Goal: Task Accomplishment & Management: Manage account settings

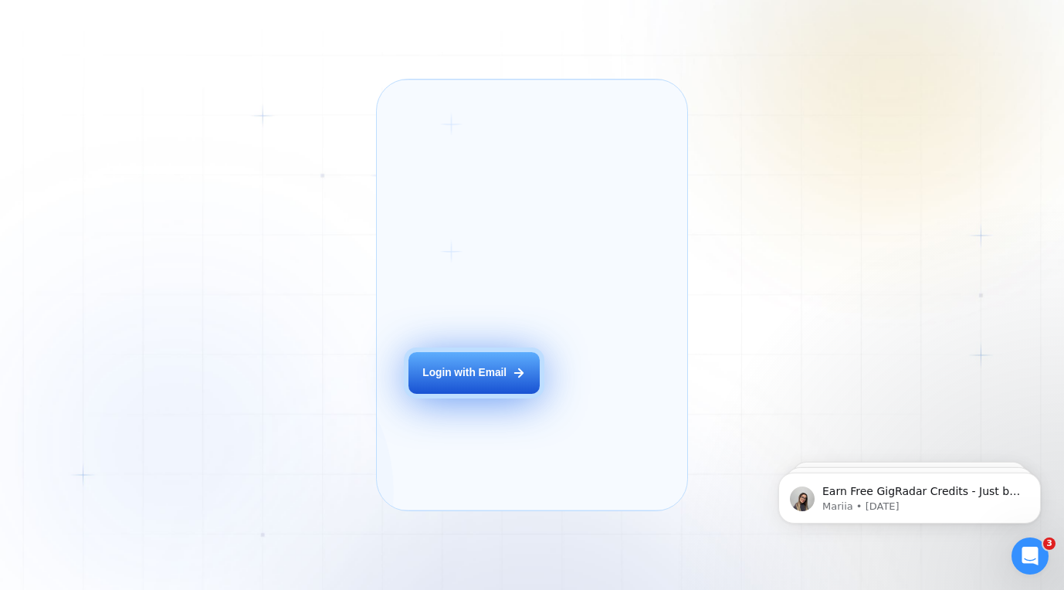
click at [470, 384] on button "Login with Email" at bounding box center [474, 372] width 132 height 41
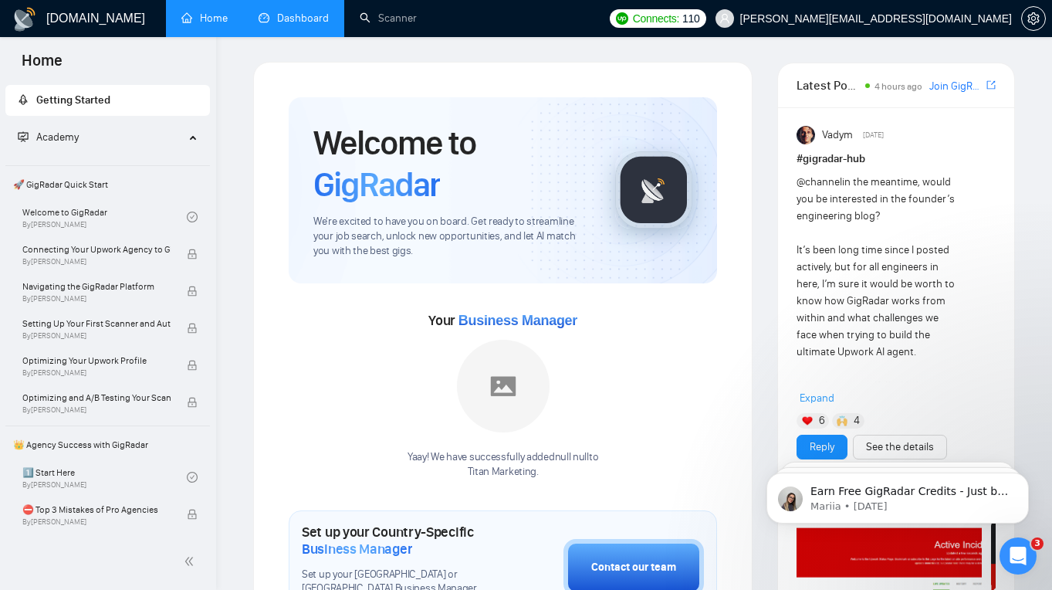
click at [282, 12] on link "Dashboard" at bounding box center [294, 18] width 70 height 13
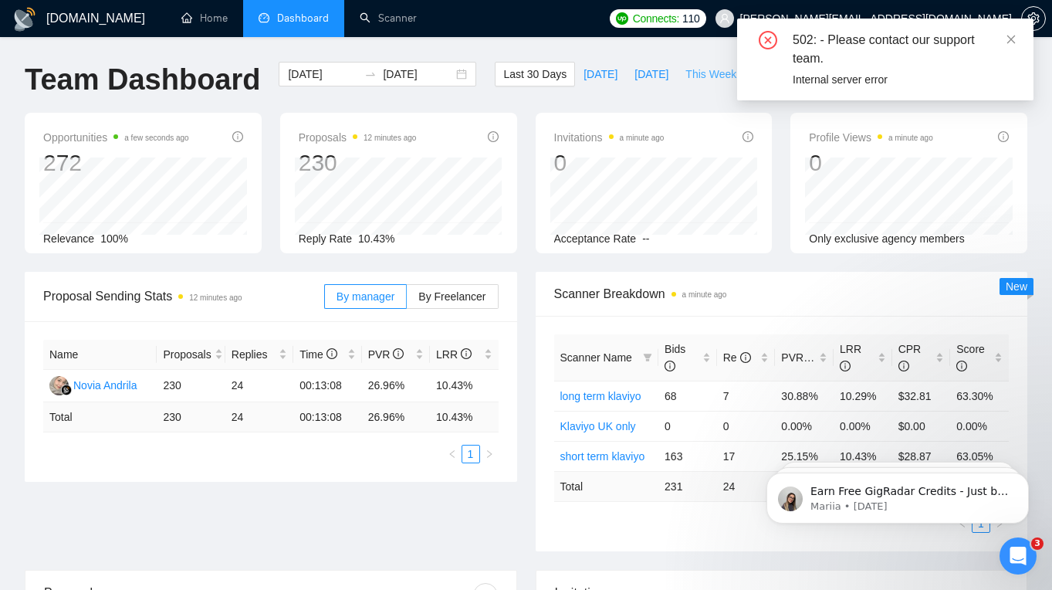
click at [713, 75] on span "This Week" at bounding box center [711, 74] width 51 height 17
type input "2025-09-29"
type input "2025-10-05"
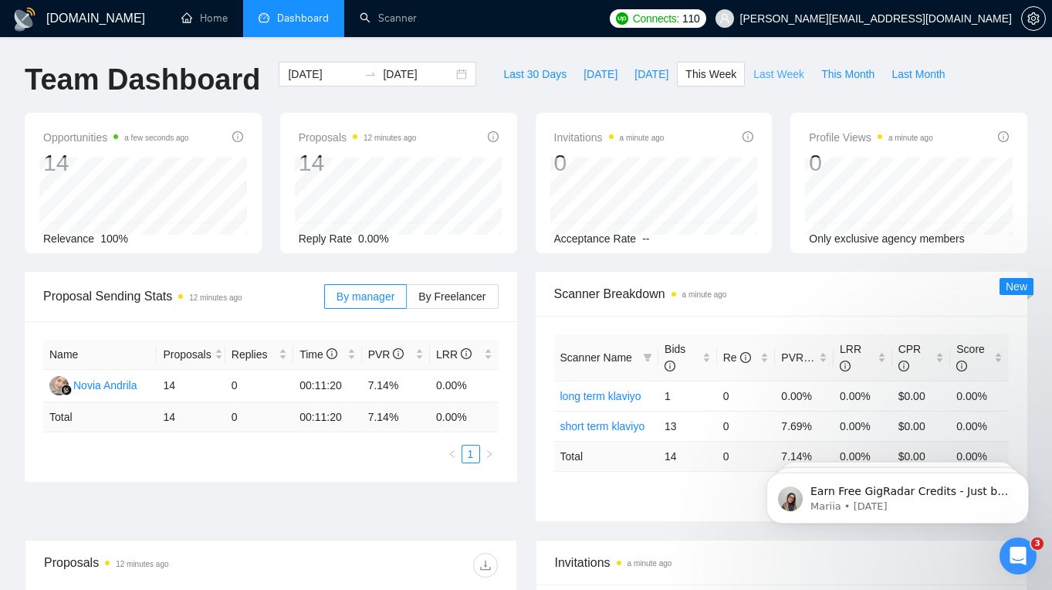
click at [758, 71] on span "Last Week" at bounding box center [779, 74] width 51 height 17
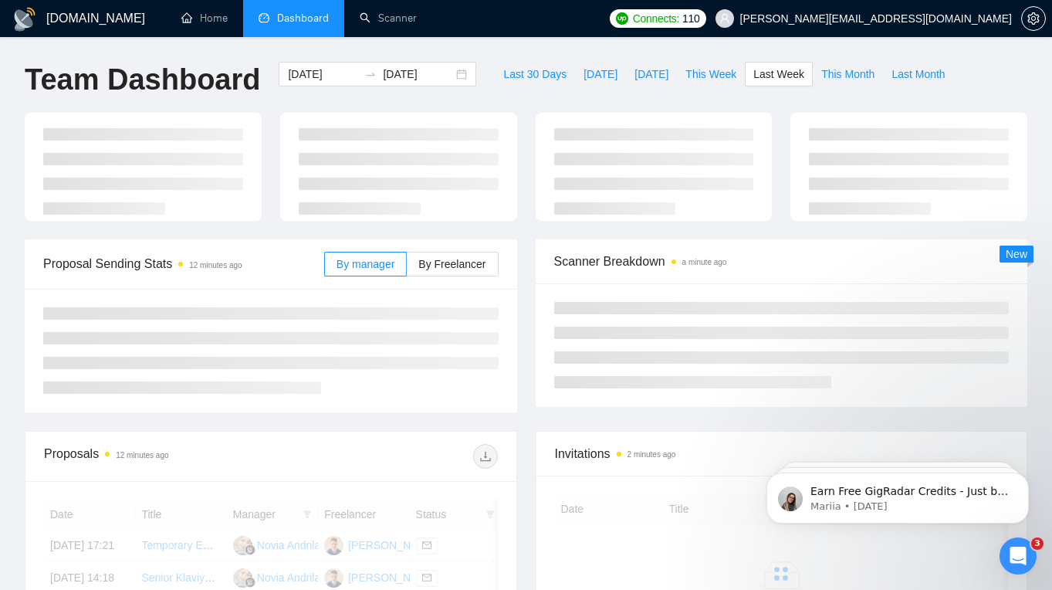
type input "2025-09-22"
type input "2025-09-28"
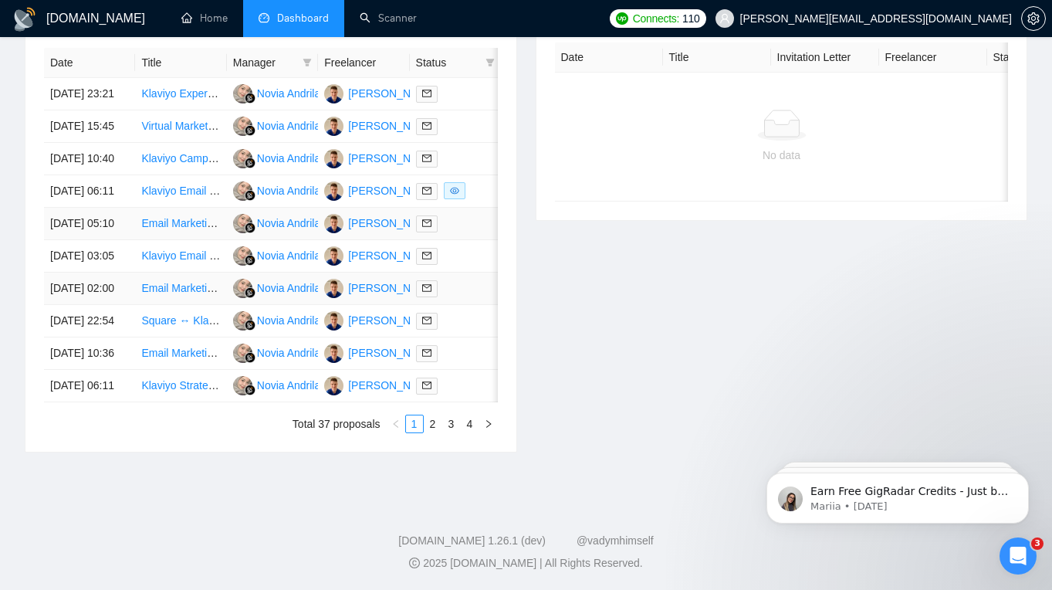
scroll to position [619, 0]
click at [427, 432] on link "2" at bounding box center [433, 423] width 17 height 17
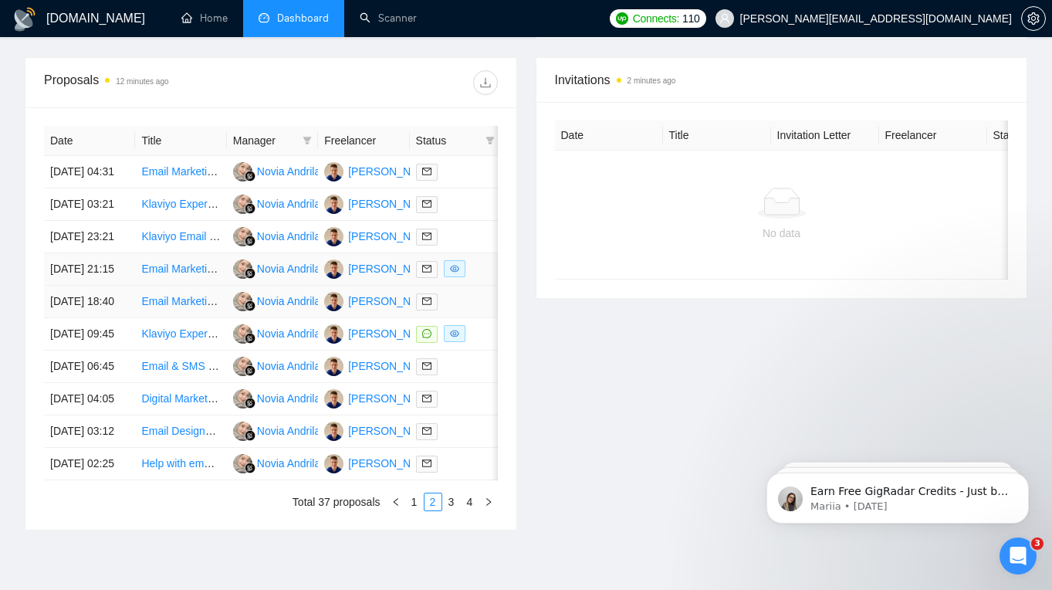
scroll to position [484, 0]
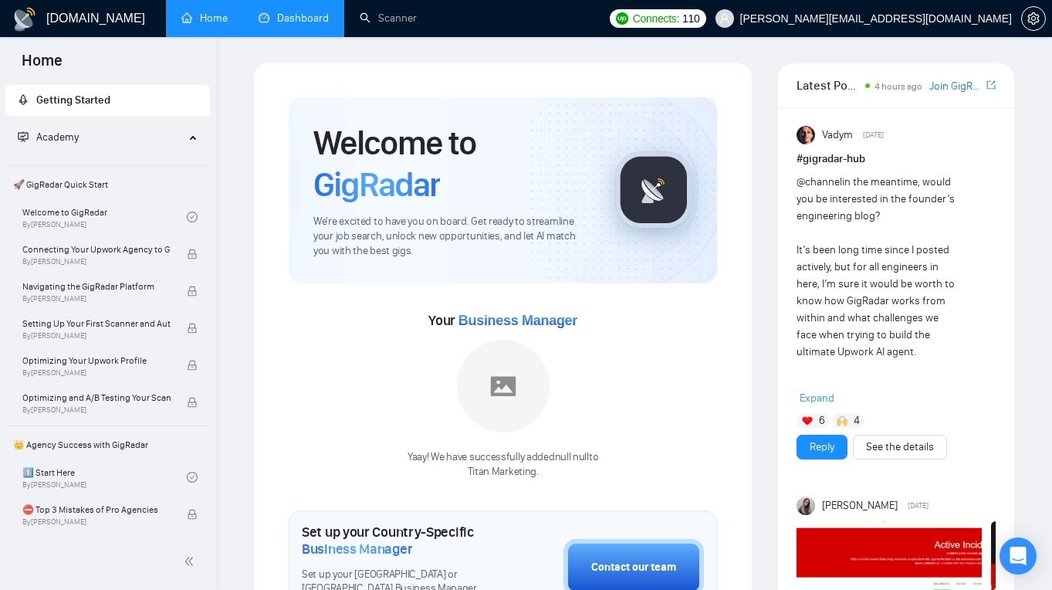
click at [278, 21] on link "Dashboard" at bounding box center [294, 18] width 70 height 13
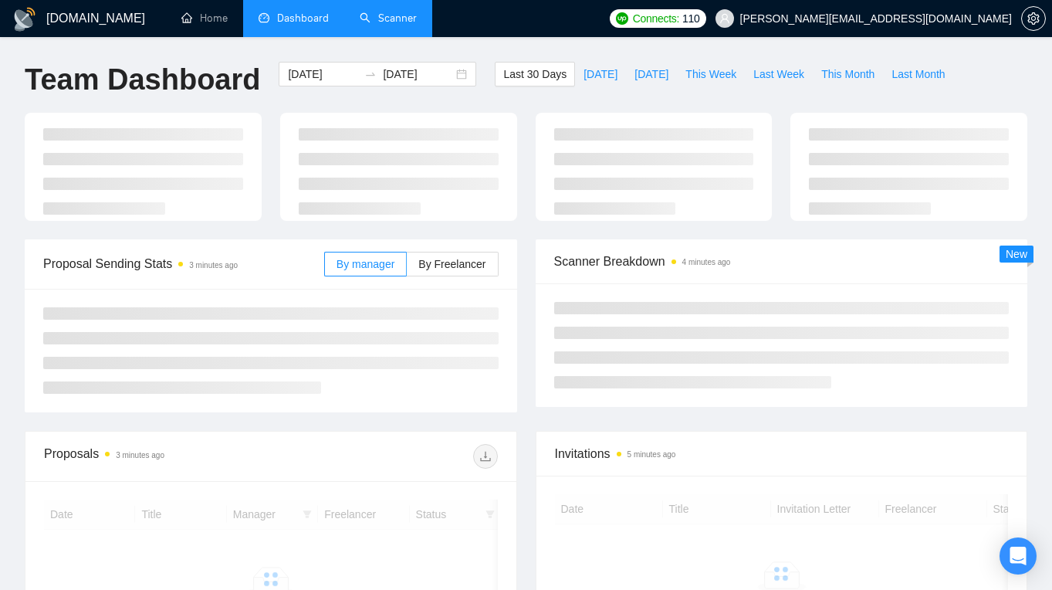
click at [415, 21] on link "Scanner" at bounding box center [388, 18] width 57 height 13
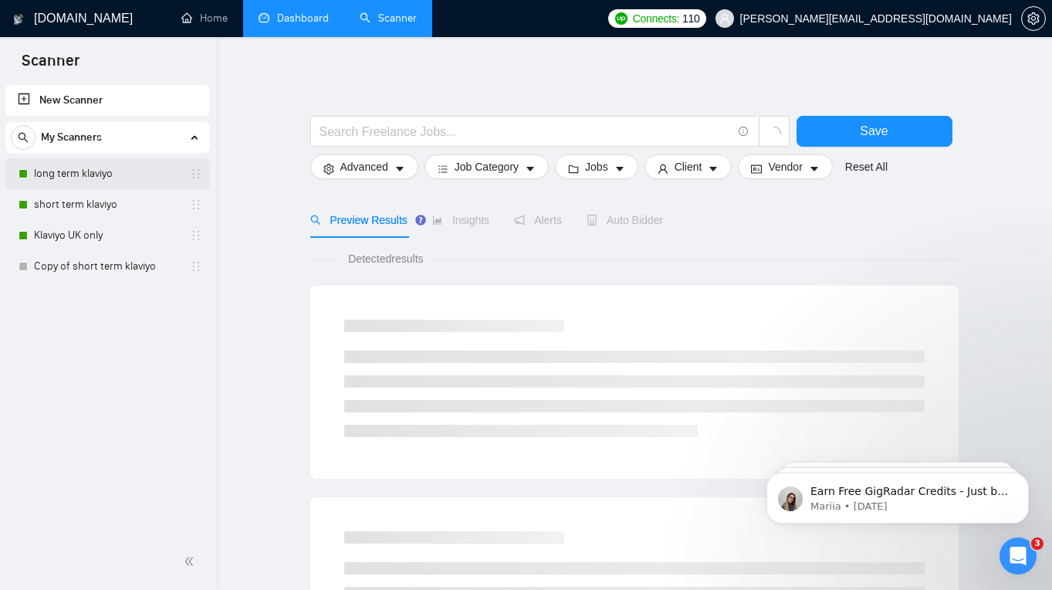
click at [104, 169] on link "long term klaviyo" at bounding box center [107, 173] width 147 height 31
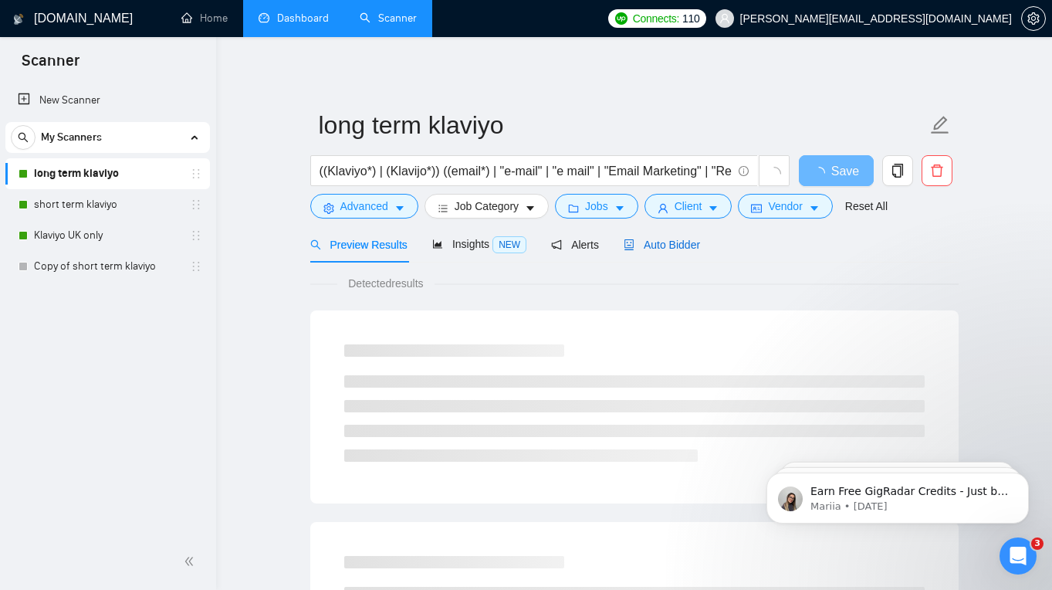
click at [667, 245] on span "Auto Bidder" at bounding box center [662, 245] width 76 height 12
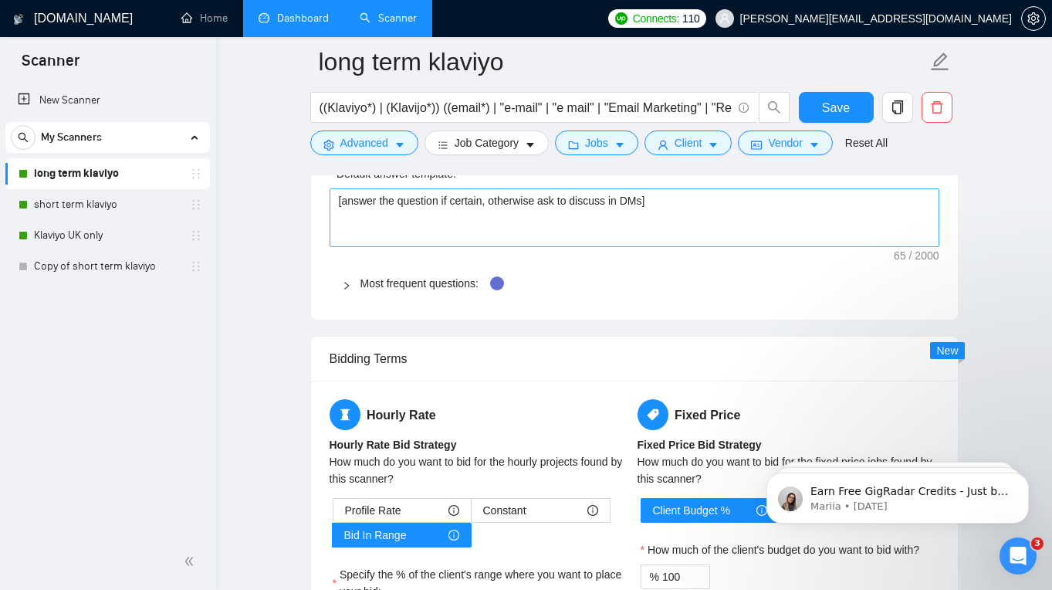
scroll to position [2602, 0]
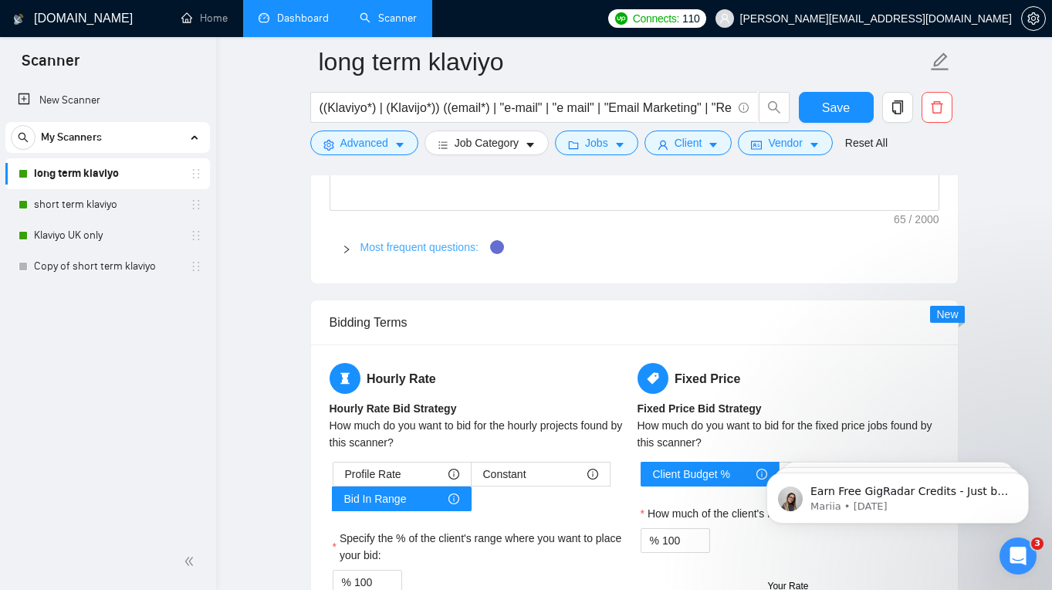
click at [408, 250] on link "Most frequent questions:" at bounding box center [420, 247] width 118 height 12
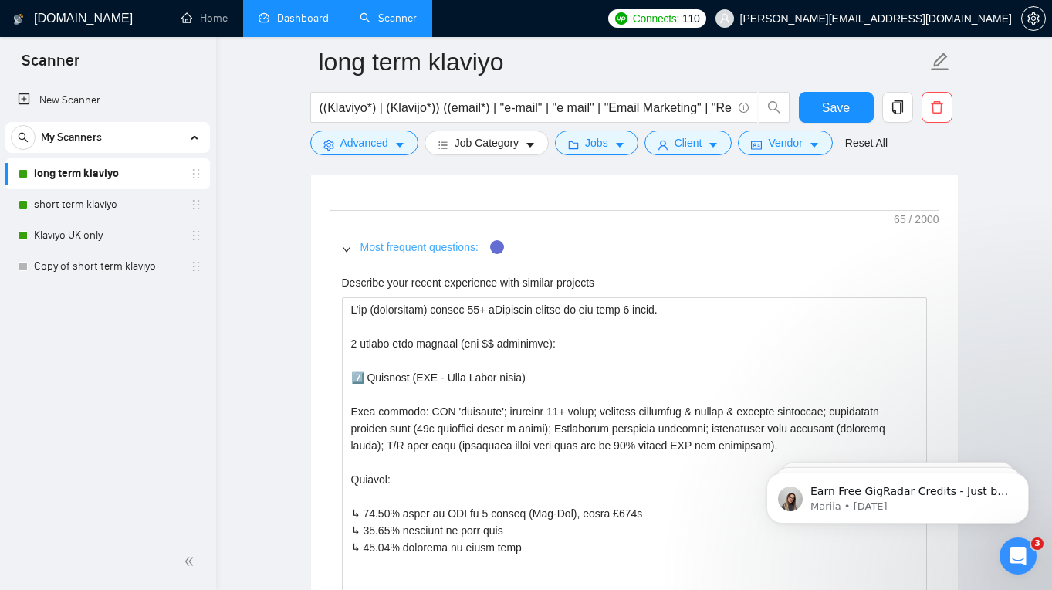
click at [408, 250] on link "Most frequent questions:" at bounding box center [420, 247] width 118 height 12
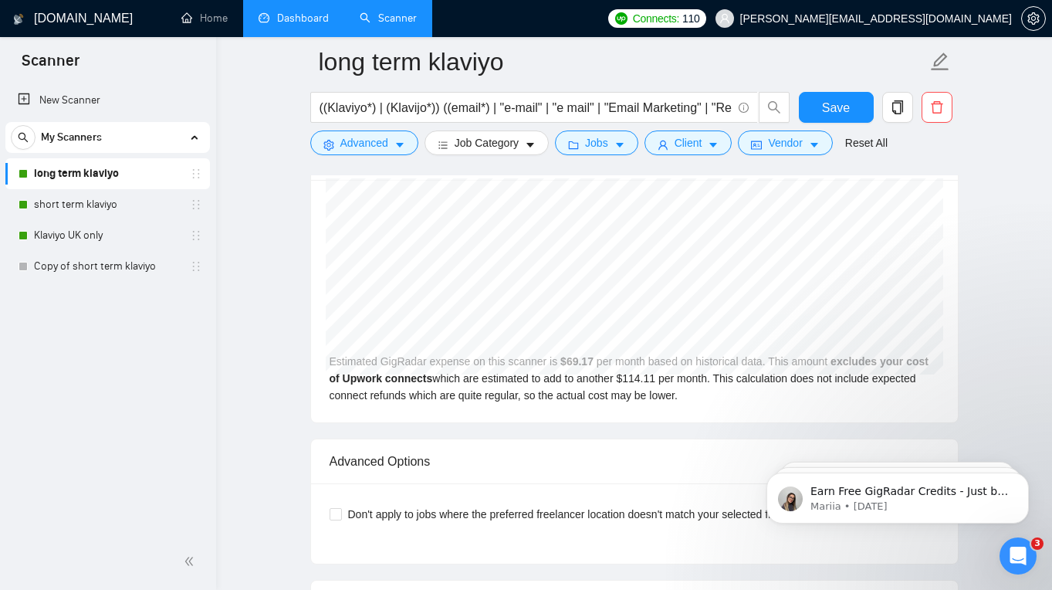
scroll to position [3675, 0]
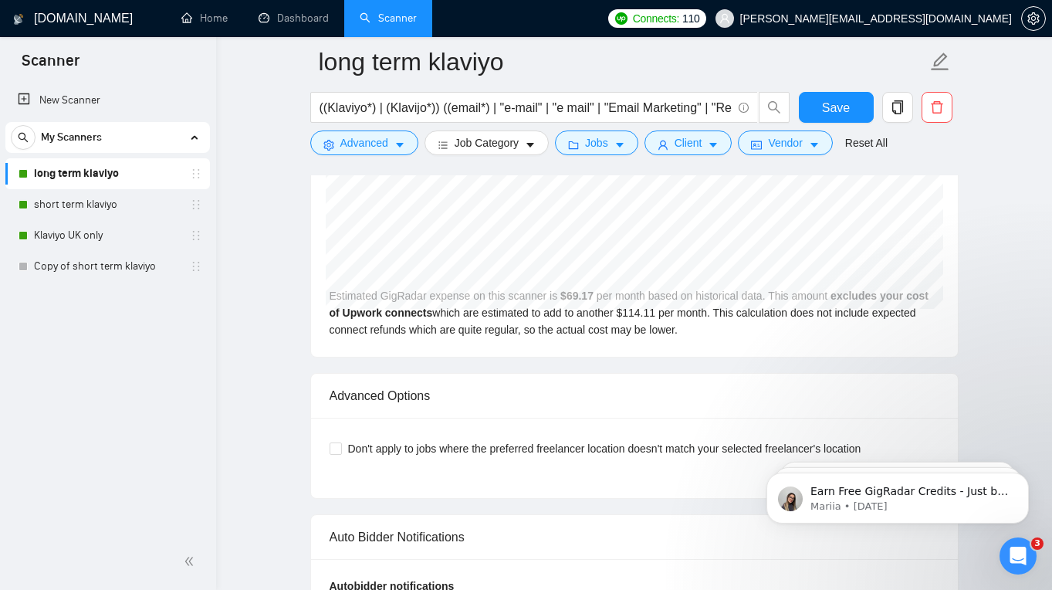
click at [78, 7] on h1 "GigRadar.io" at bounding box center [83, 18] width 99 height 37
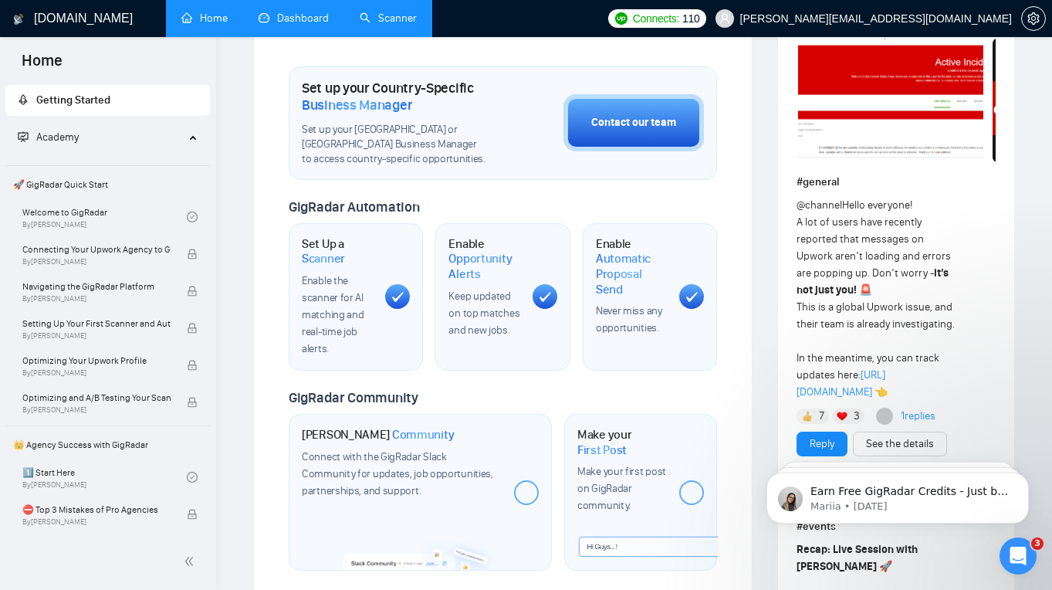
click at [293, 12] on link "Dashboard" at bounding box center [294, 18] width 70 height 13
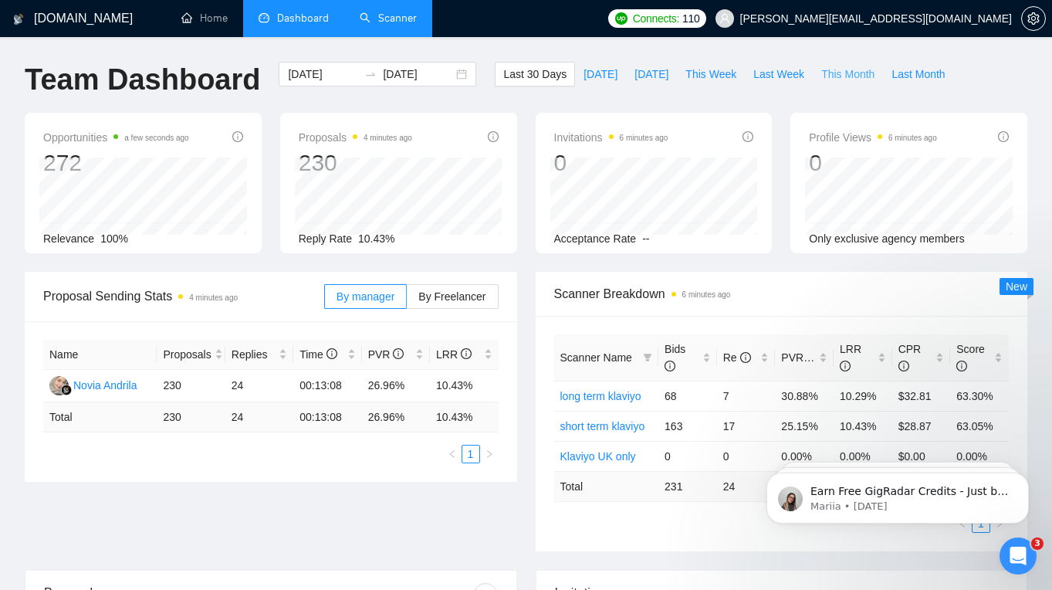
click at [839, 72] on span "This Month" at bounding box center [848, 74] width 53 height 17
click at [706, 75] on span "This Week" at bounding box center [711, 74] width 51 height 17
type input "2025-09-29"
type input "2025-10-05"
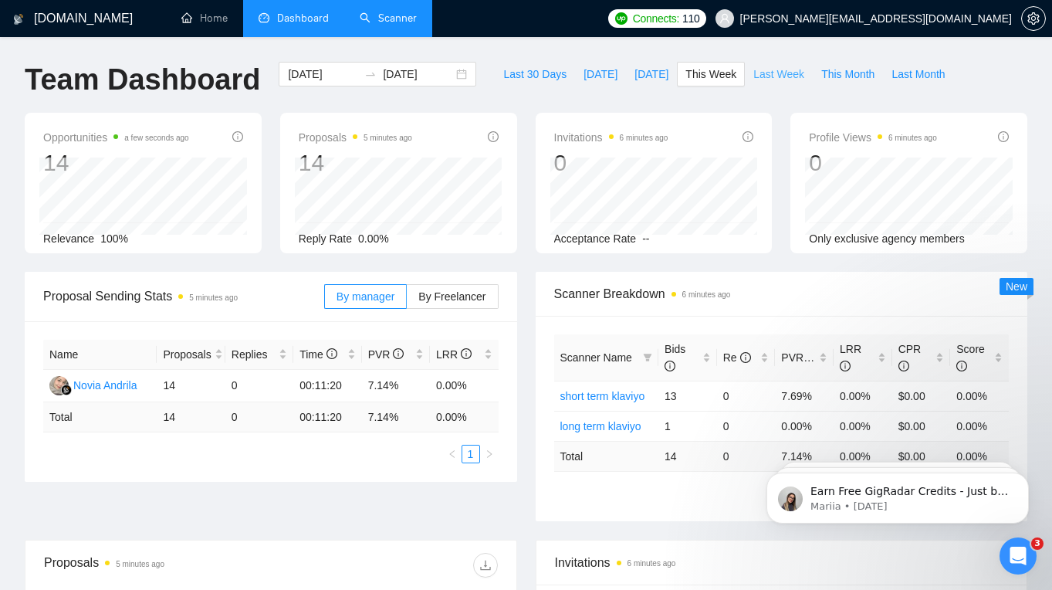
click at [765, 74] on span "Last Week" at bounding box center [779, 74] width 51 height 17
type input "2025-09-22"
type input "2025-09-28"
click at [715, 69] on span "This Week" at bounding box center [711, 74] width 51 height 17
type input "2025-09-29"
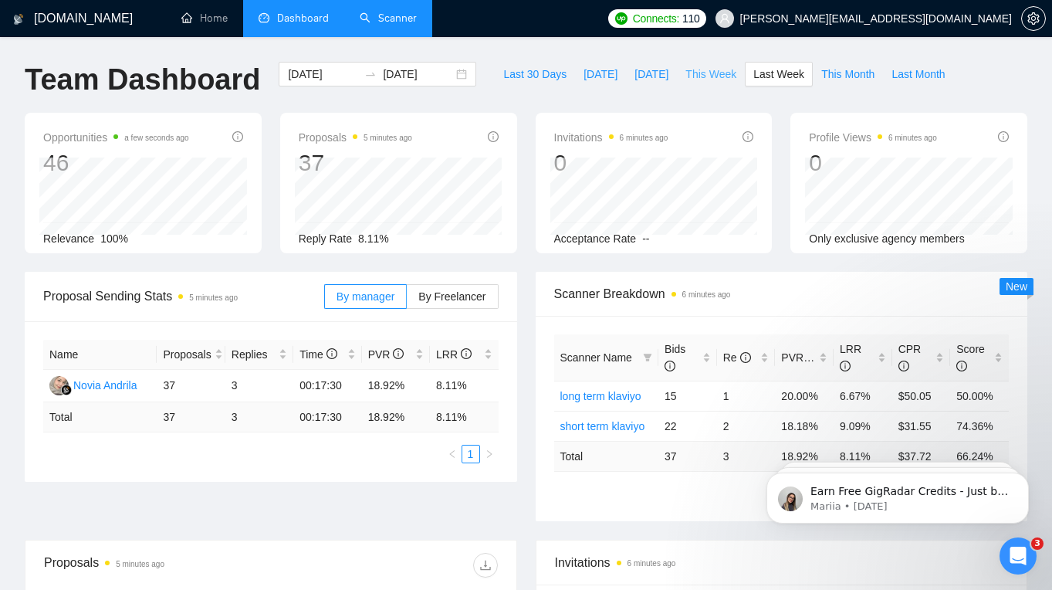
type input "2025-10-05"
